Goal: Information Seeking & Learning: Learn about a topic

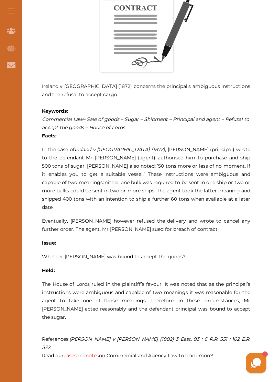
scroll to position [307, 0]
click at [48, 85] on span "Ireland v [GEOGRAPHIC_DATA] (1872) concerns the principal's ambiguous instructi…" at bounding box center [146, 90] width 208 height 14
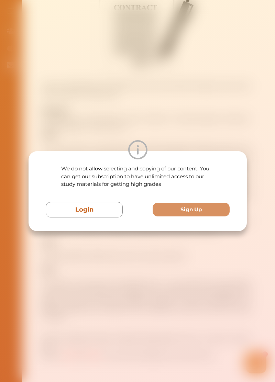
click at [210, 314] on div "We do not allow selecting and copying of our content. You can get our subscript…" at bounding box center [137, 191] width 275 height 382
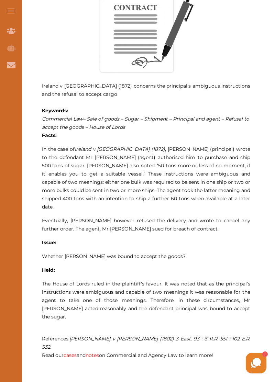
scroll to position [316, 0]
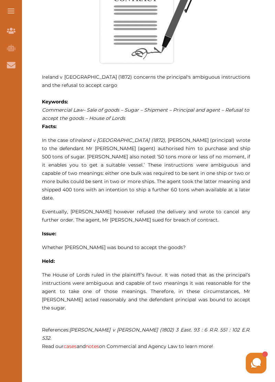
click at [55, 81] on p "Ireland v [GEOGRAPHIC_DATA] (1872) concerns the principal's ambiguous instructi…" at bounding box center [146, 81] width 208 height 17
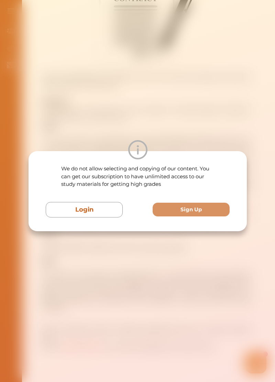
click at [220, 253] on div "We do not allow selecting and copying of our content. You can get our subscript…" at bounding box center [137, 191] width 275 height 382
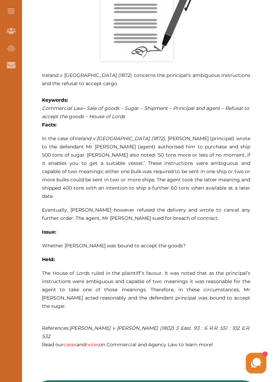
scroll to position [315, 0]
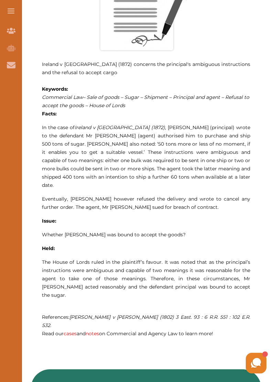
scroll to position [323, 0]
